Goal: Check status

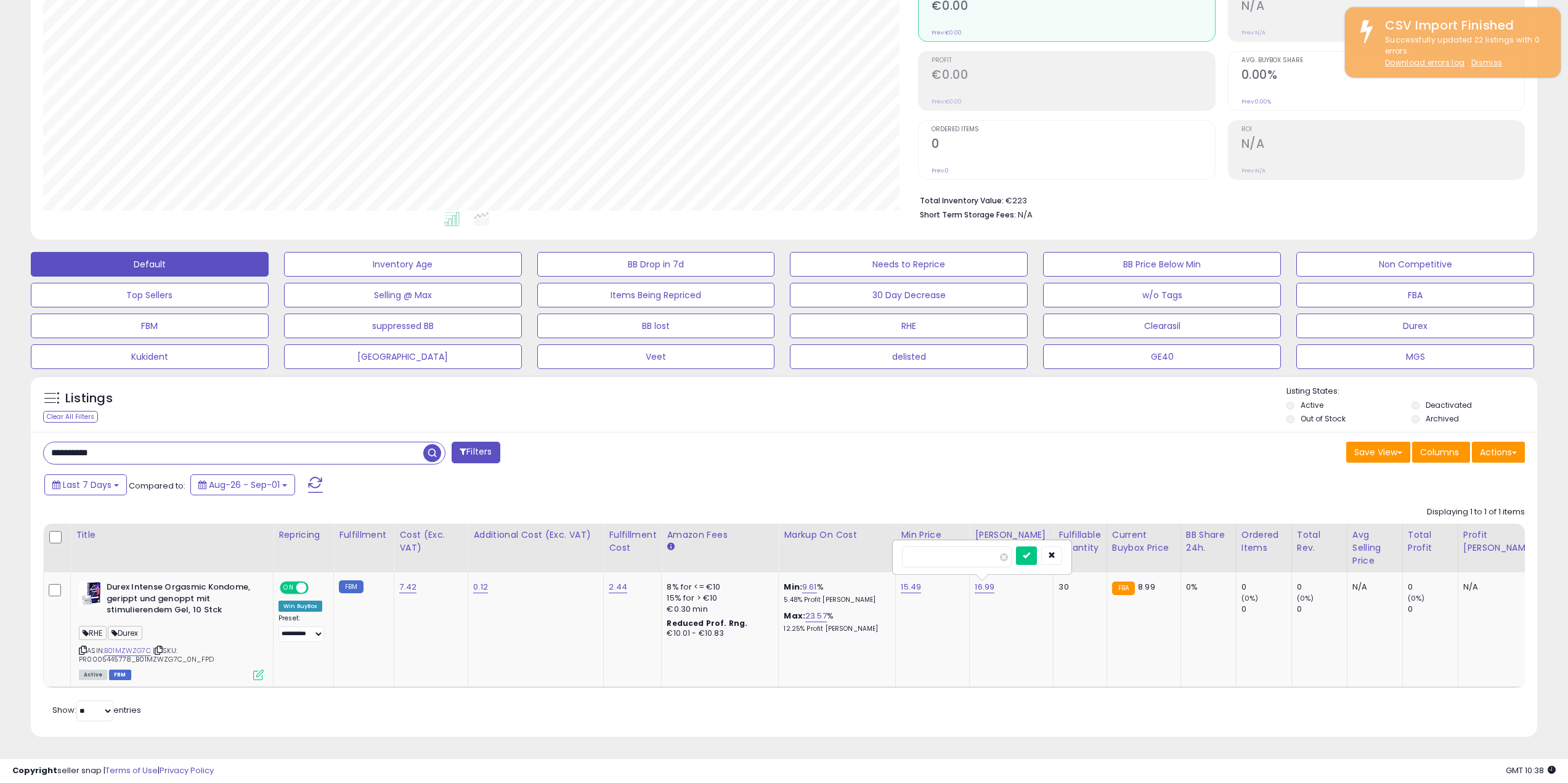
scroll to position [252, 876]
